Goal: Communication & Community: Answer question/provide support

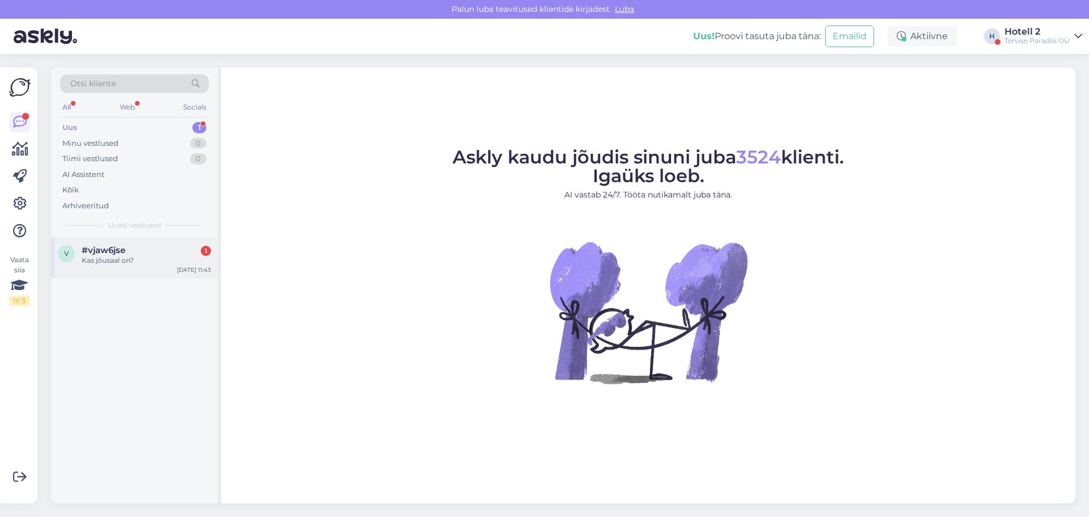
click at [138, 241] on div "v #vjaw6jse 1 Kas jõusaal on? [DATE] 11:43" at bounding box center [134, 257] width 167 height 41
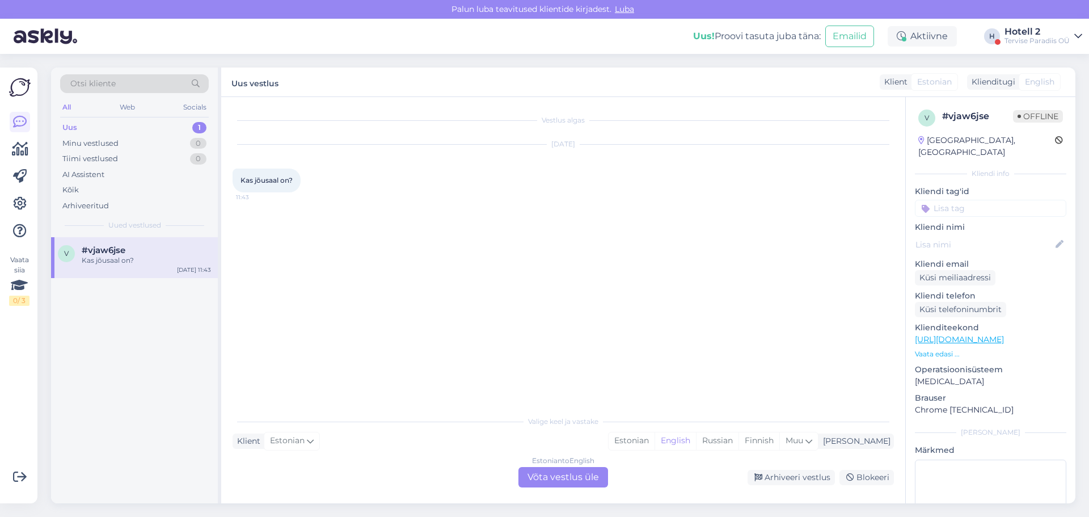
click at [552, 478] on div "Estonian to English Võta vestlus üle" at bounding box center [564, 477] width 90 height 20
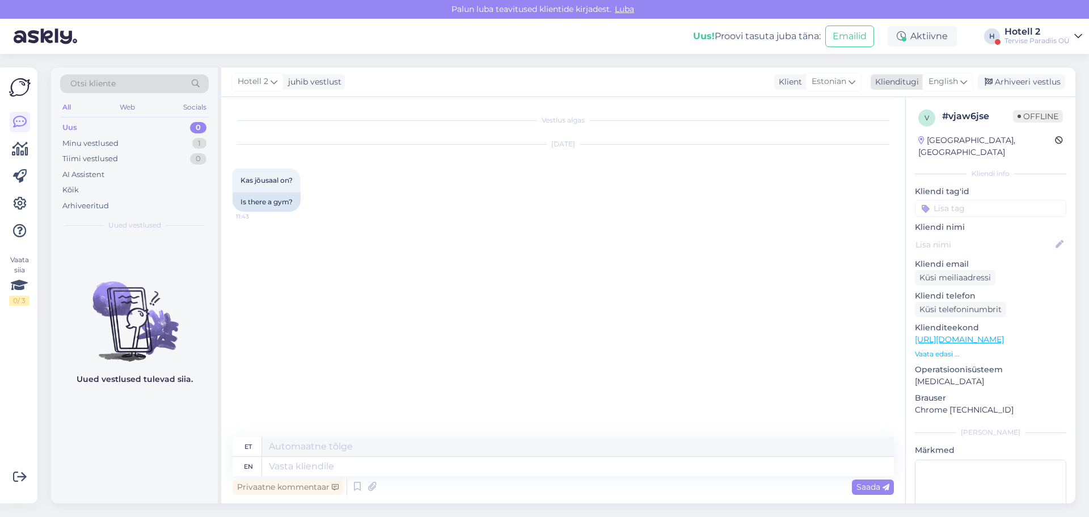
click at [937, 79] on span "English" at bounding box center [944, 81] width 30 height 12
type input "es"
click at [887, 151] on link "Estonian" at bounding box center [922, 150] width 125 height 18
click at [270, 476] on div "Privaatne kommentaar Saada" at bounding box center [563, 487] width 661 height 22
click at [272, 472] on textarea at bounding box center [563, 464] width 661 height 24
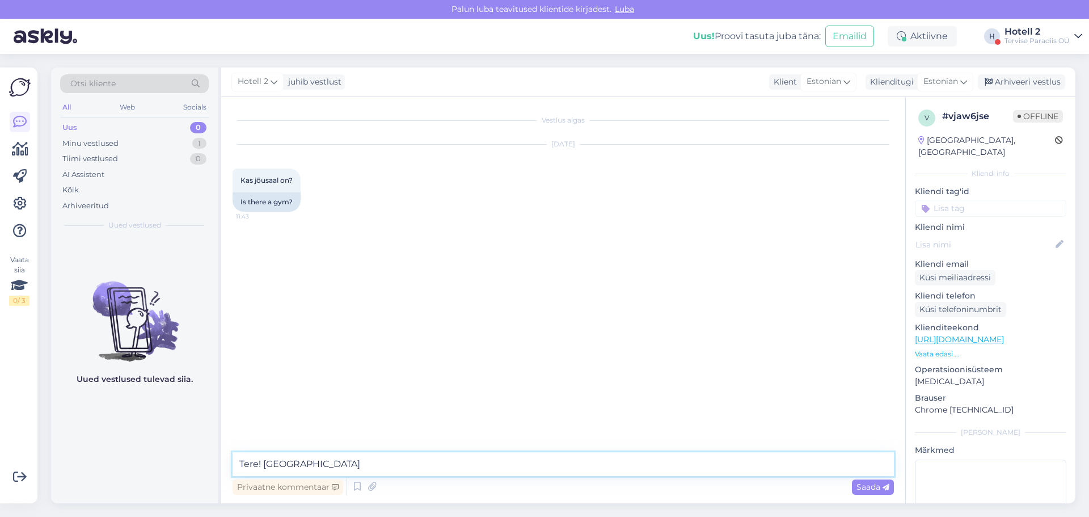
type textarea "Tere! [GEOGRAPHIC_DATA]."
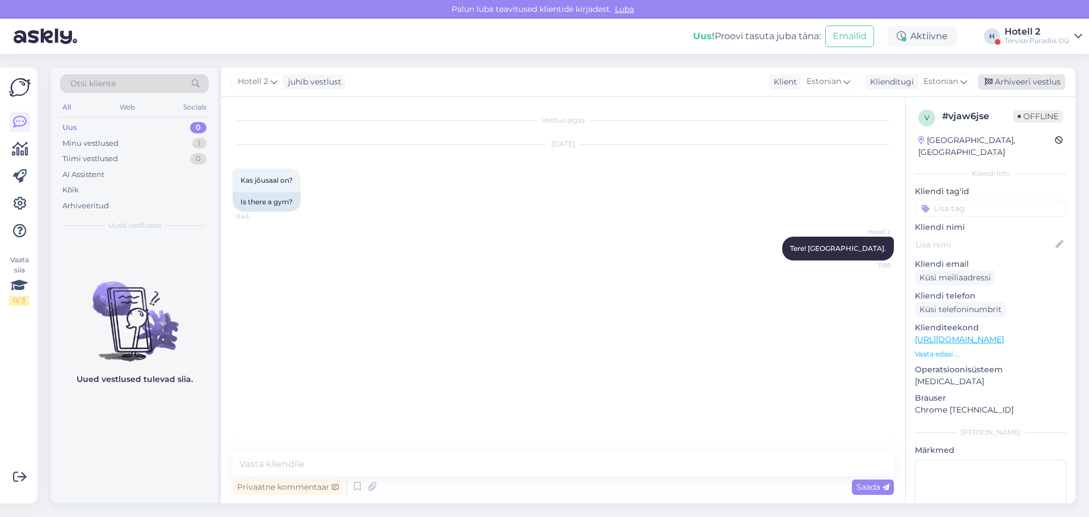
click at [1012, 82] on div "Arhiveeri vestlus" at bounding box center [1021, 81] width 87 height 15
